Goal: Navigation & Orientation: Find specific page/section

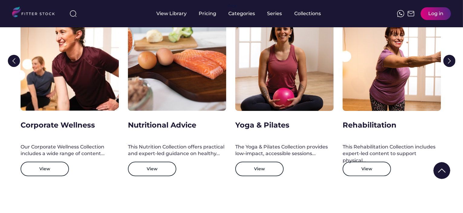
scroll to position [967, 0]
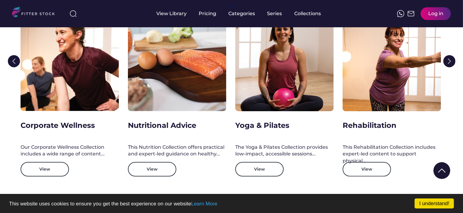
drag, startPoint x: 0, startPoint y: 0, endPoint x: 169, endPoint y: 10, distance: 169.5
click at [169, 10] on div "View Library" at bounding box center [172, 13] width 30 height 7
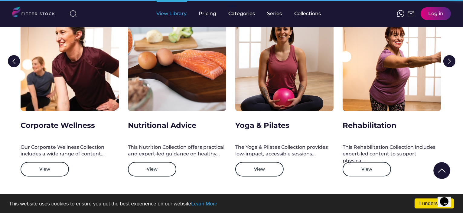
scroll to position [0, 0]
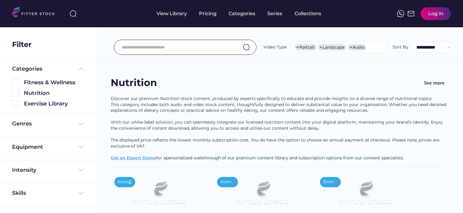
select select "**********"
click at [15, 82] on img at bounding box center [15, 82] width 7 height 7
click at [14, 84] on img at bounding box center [15, 82] width 7 height 7
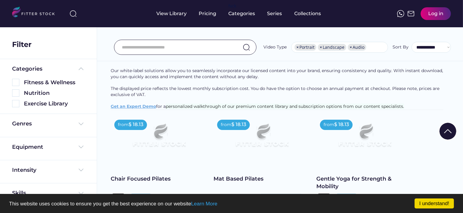
scroll to position [45, 0]
